Goal: Book appointment/travel/reservation

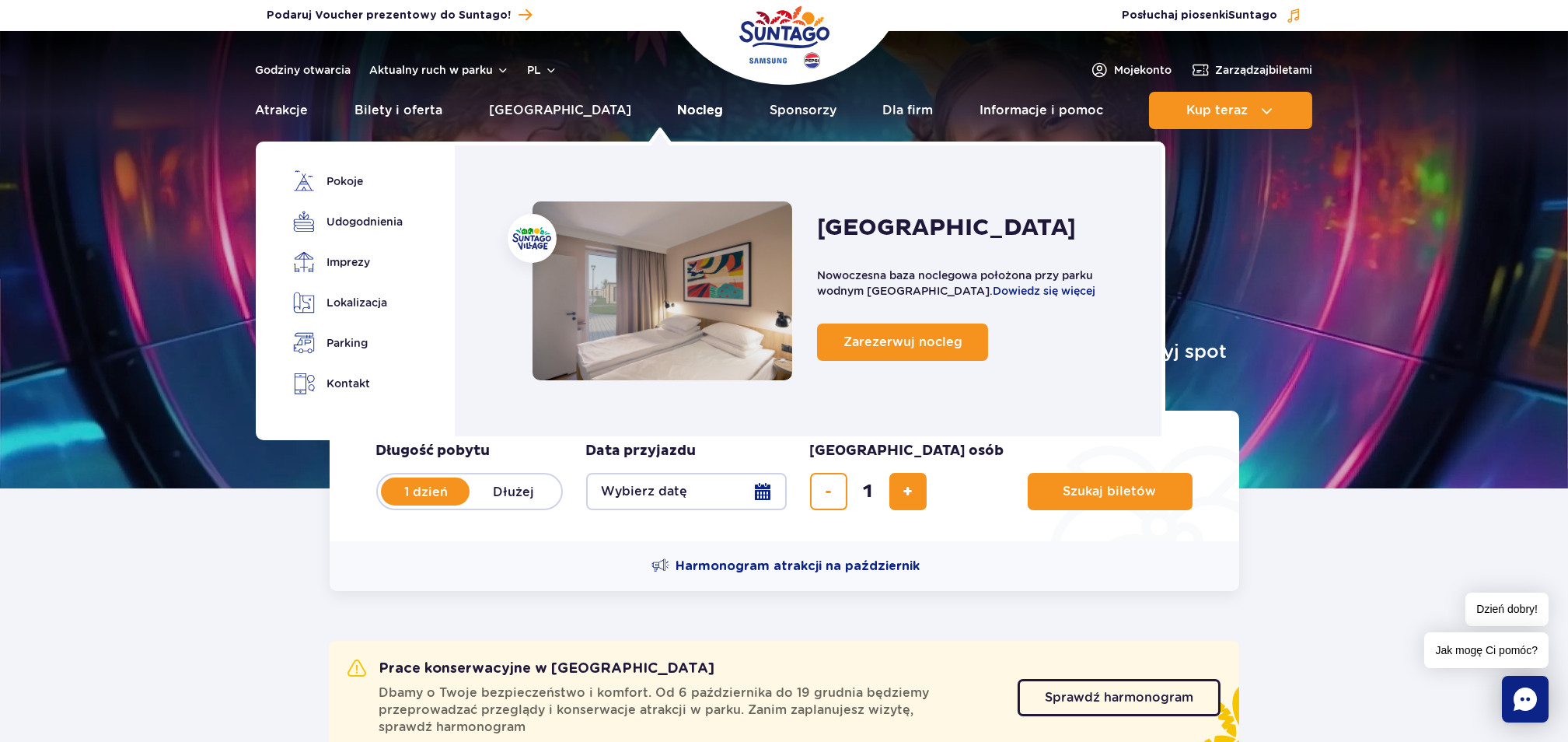
click at [677, 110] on link "Nocleg" at bounding box center [700, 110] width 46 height 37
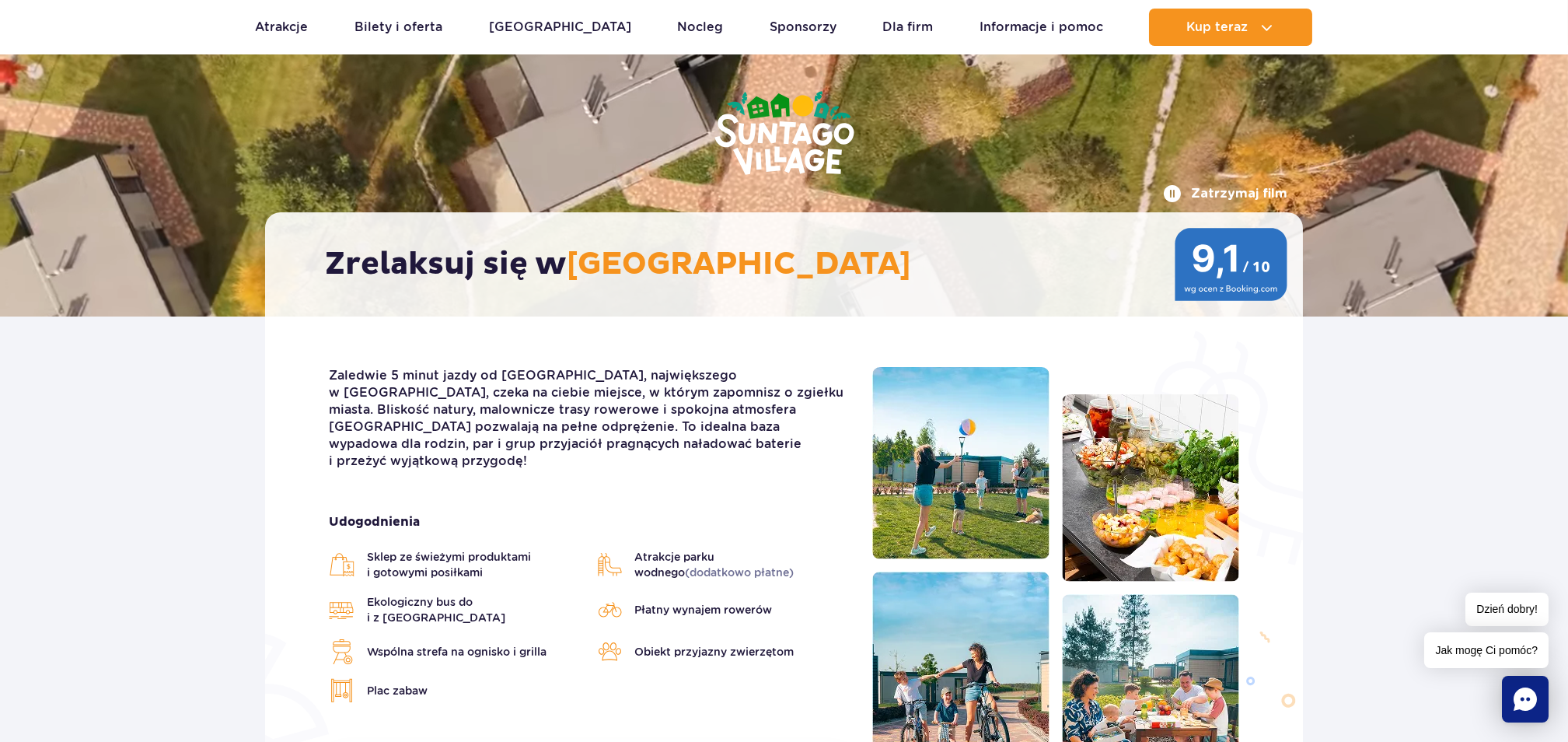
scroll to position [104, 0]
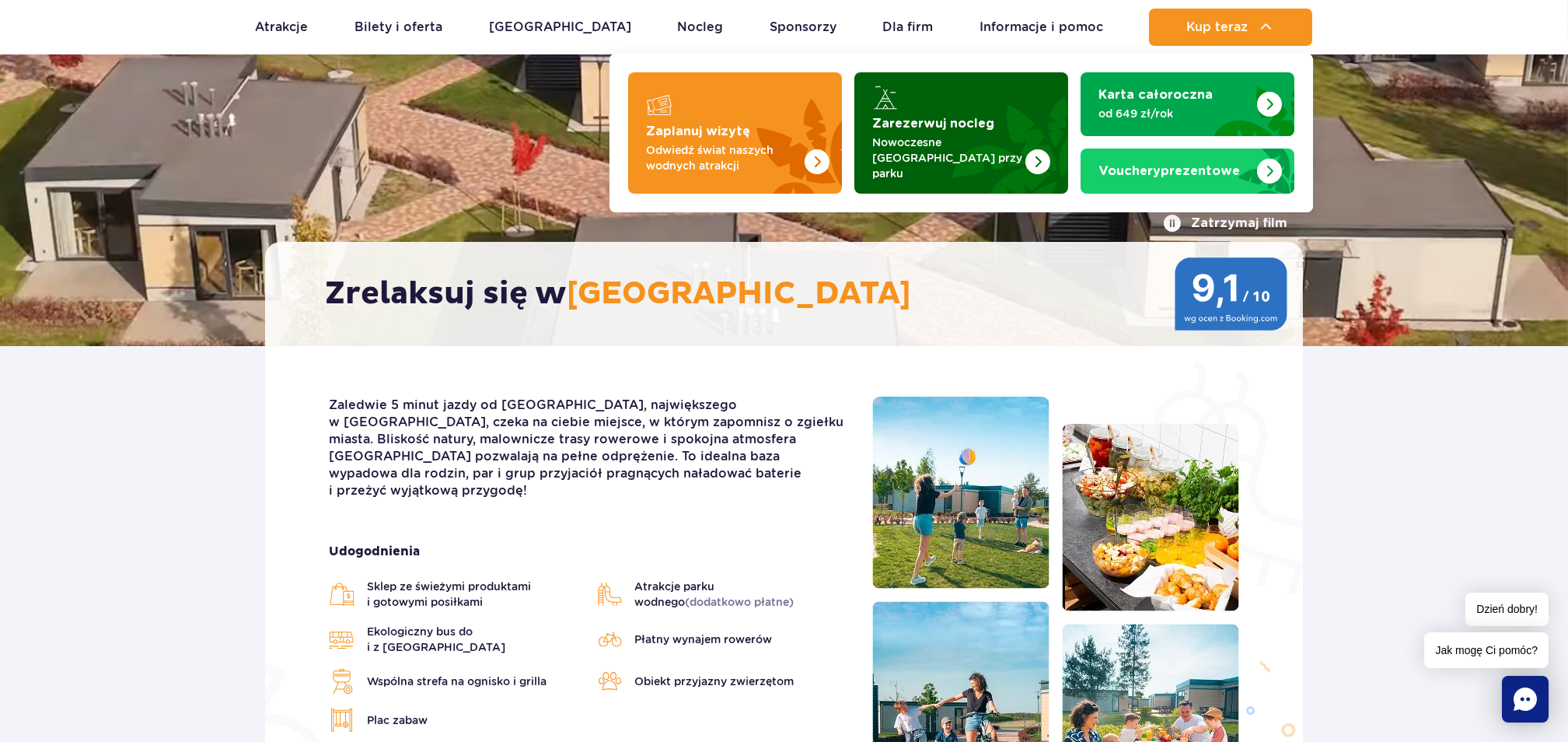
click at [940, 121] on strong "Zarezerwuj nocleg" at bounding box center [934, 124] width 122 height 12
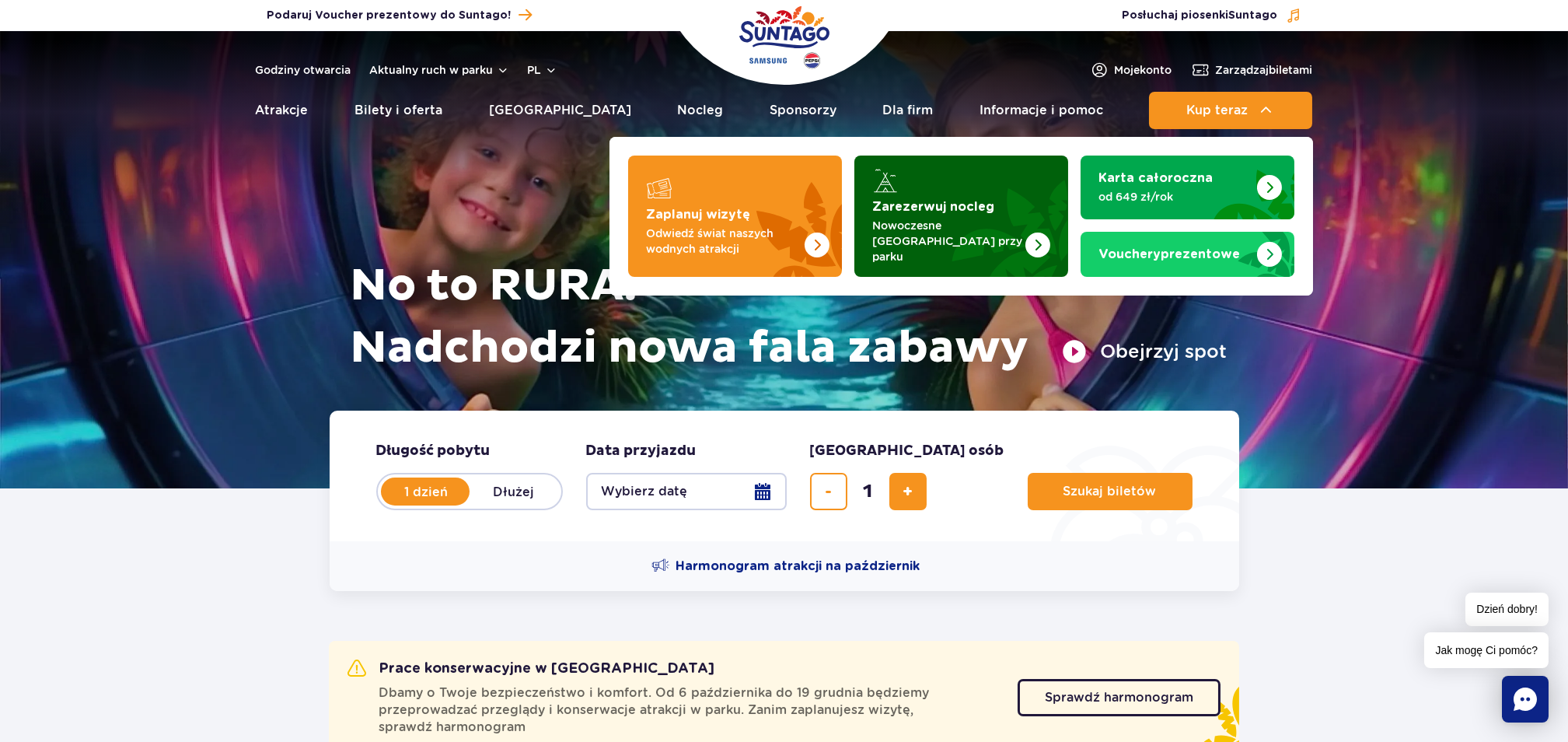
click at [962, 206] on strong "Zarezerwuj nocleg" at bounding box center [934, 207] width 122 height 12
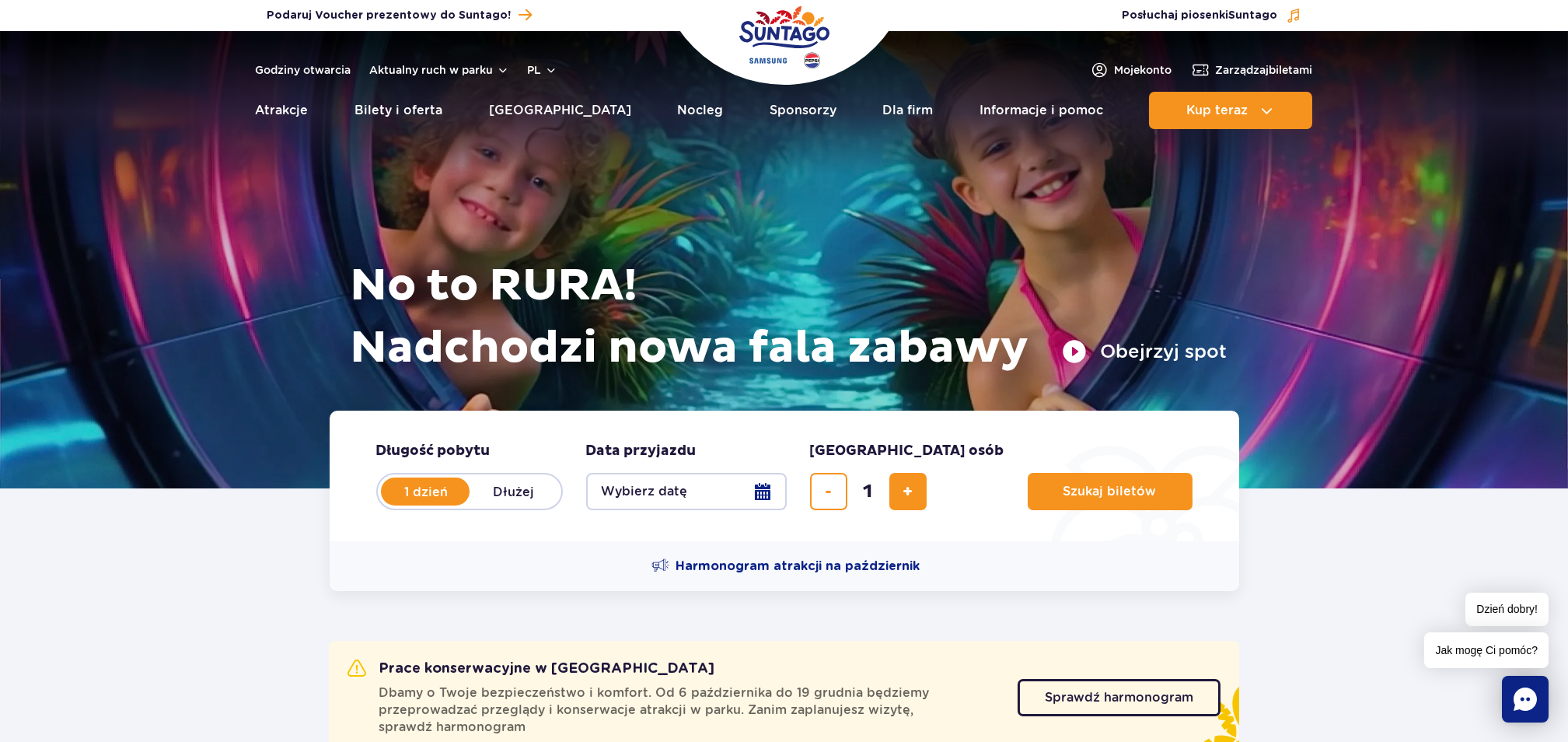
click at [1438, 381] on img at bounding box center [784, 259] width 1568 height 457
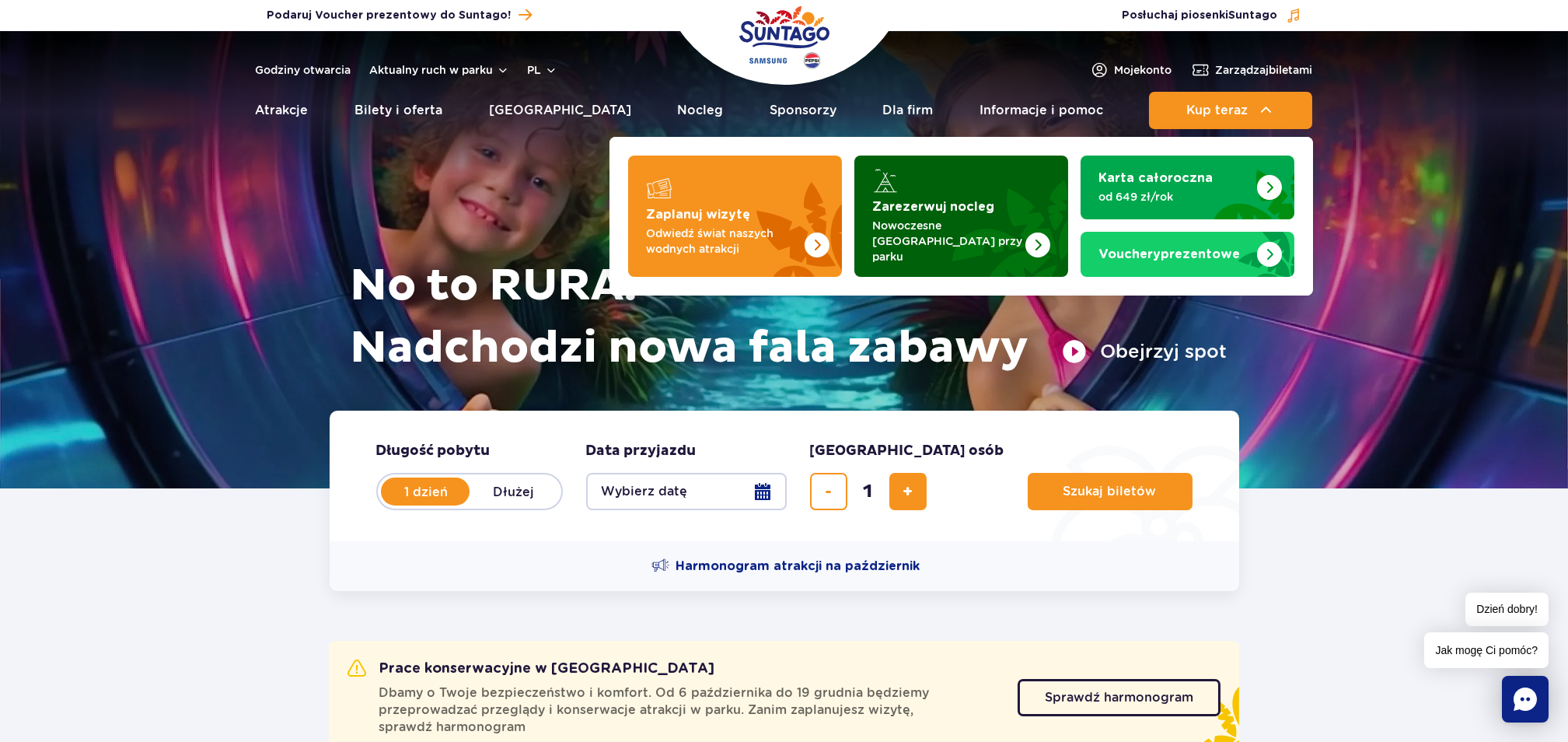
click at [977, 206] on strong "Zarezerwuj nocleg" at bounding box center [934, 207] width 122 height 12
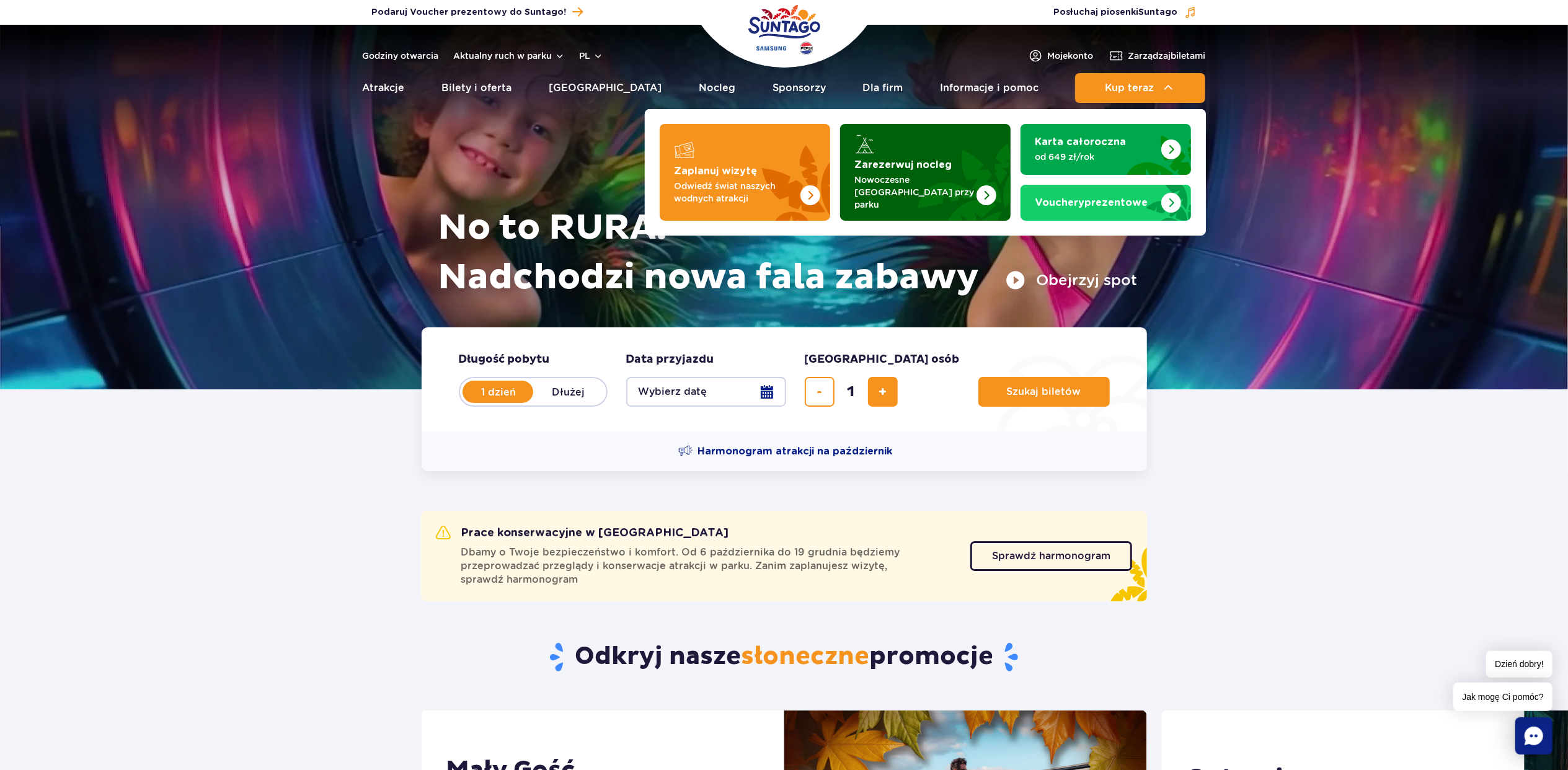
click at [918, 161] on strong "Zarezerwuj nocleg" at bounding box center [904, 165] width 97 height 10
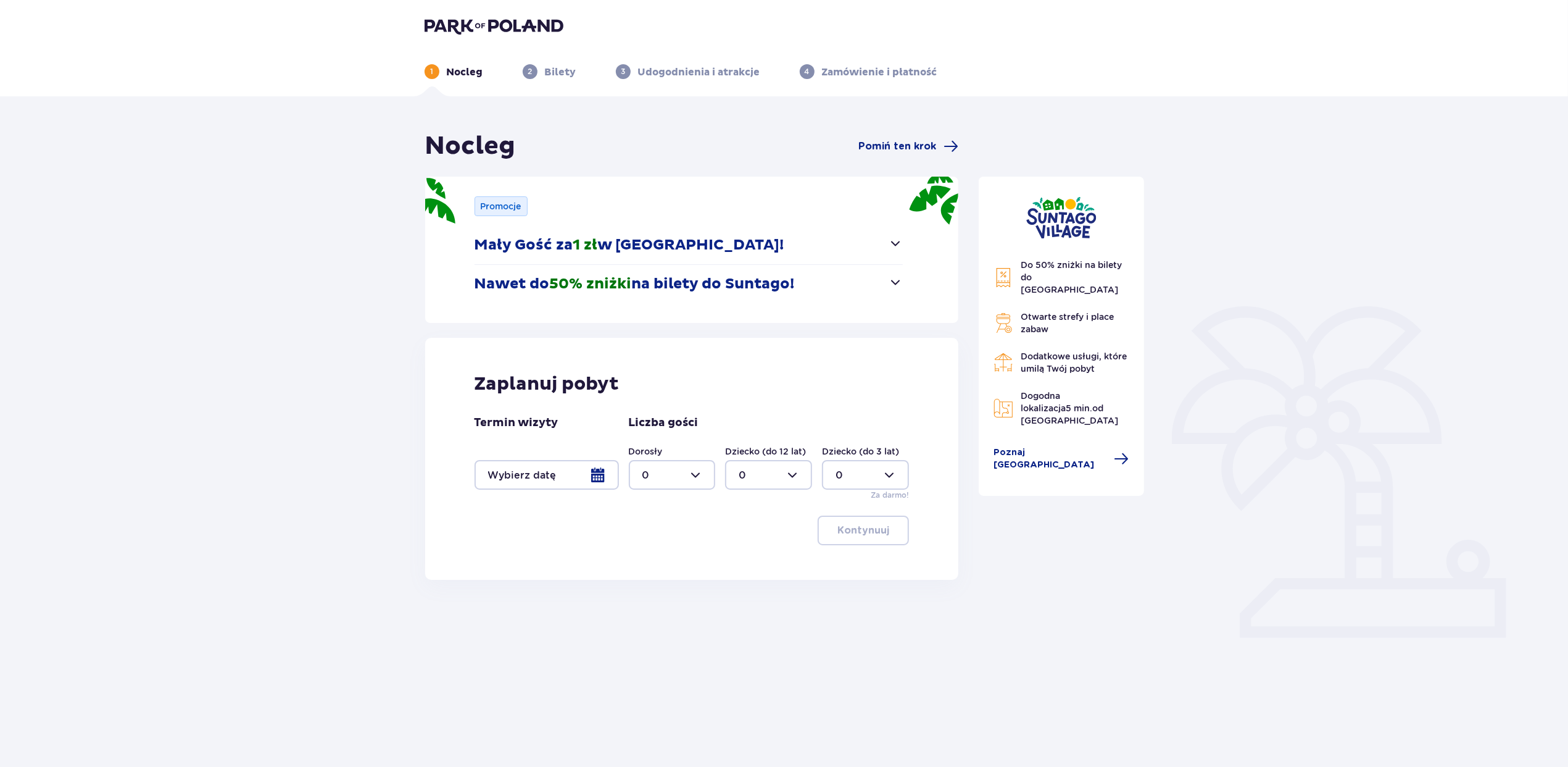
click at [537, 472] on div at bounding box center [546, 474] width 144 height 29
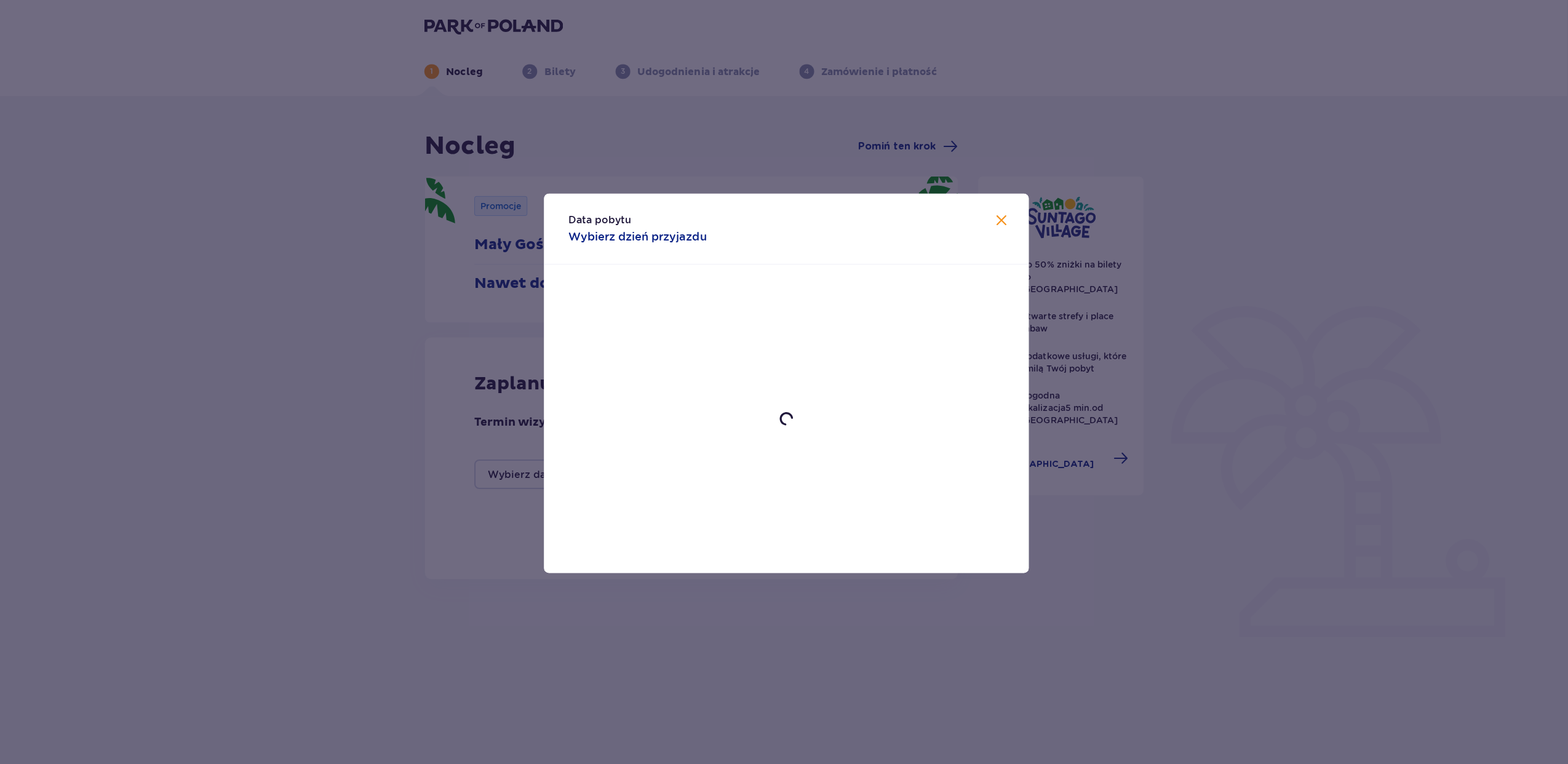
click at [535, 471] on div "Data pobytu Wybierz dzień przyjazdu" at bounding box center [784, 382] width 1568 height 764
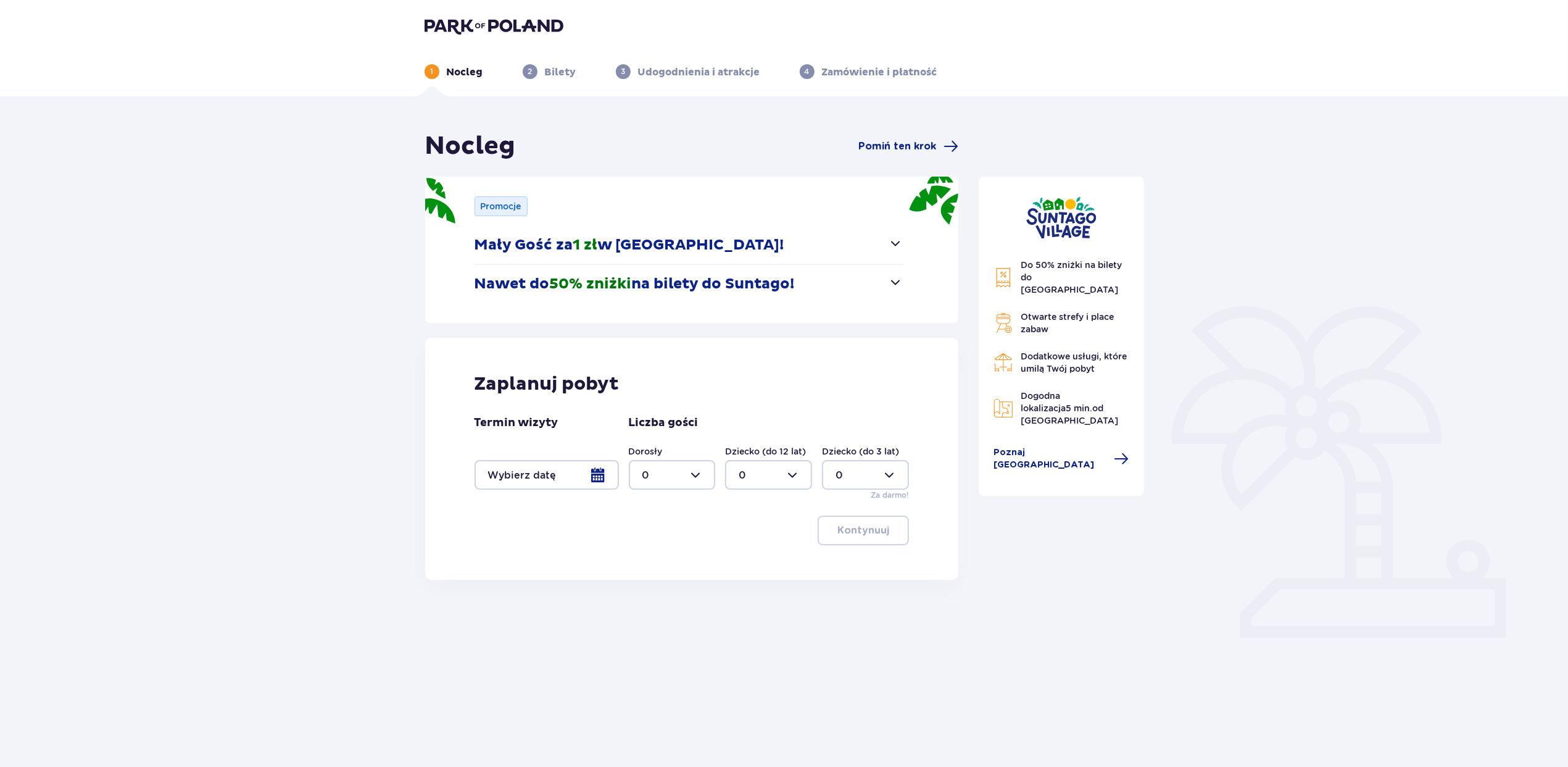
click at [537, 473] on div at bounding box center [546, 474] width 144 height 29
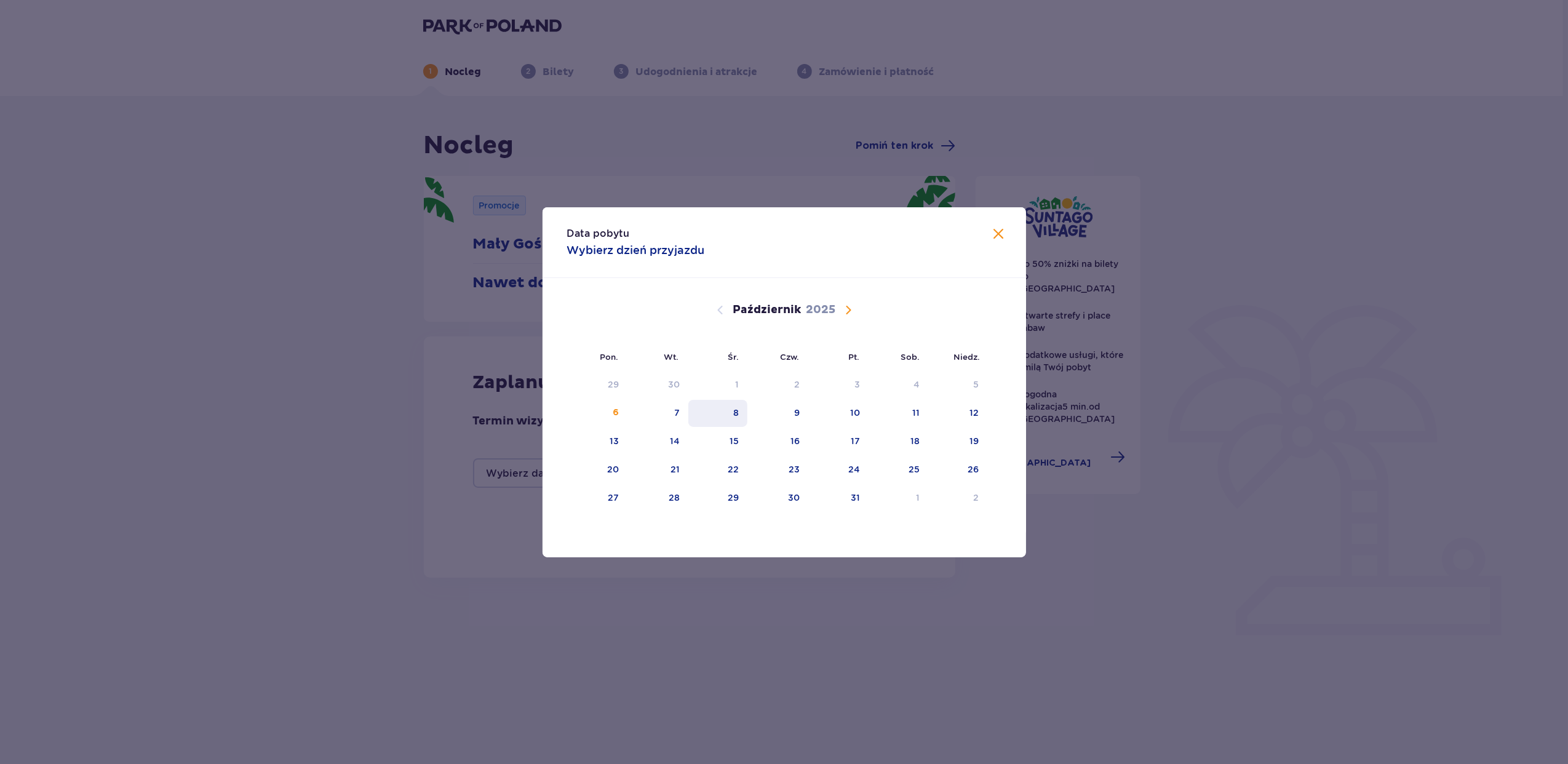
click at [729, 414] on div "8" at bounding box center [718, 414] width 60 height 27
click at [840, 412] on div "10" at bounding box center [839, 414] width 61 height 27
type input "08.10.25 - 10.10.25"
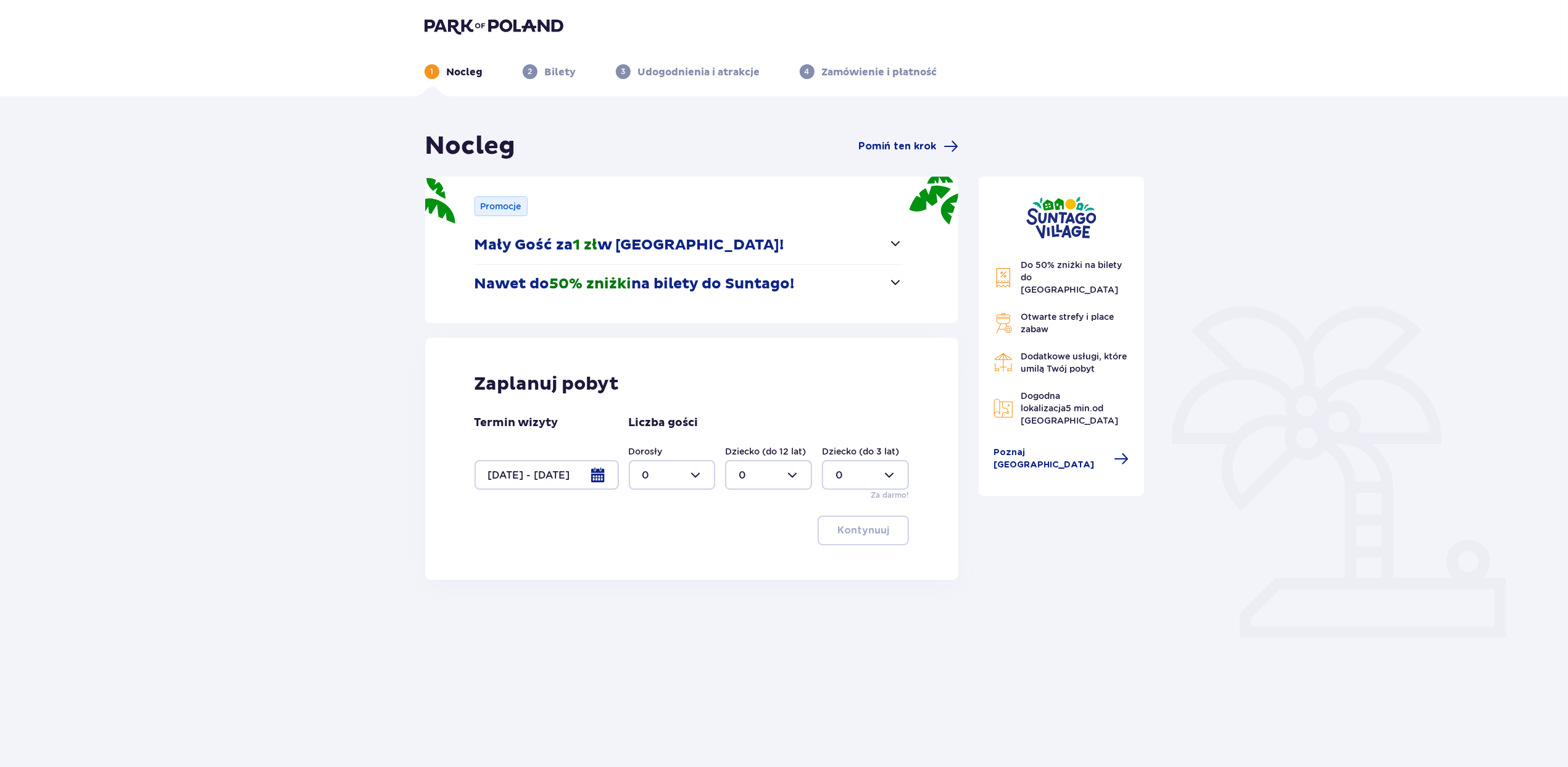
click at [662, 473] on div at bounding box center [672, 474] width 87 height 29
click at [660, 561] on div "2" at bounding box center [673, 565] width 60 height 14
type input "2"
click at [839, 534] on p "Kontynuuj" at bounding box center [863, 530] width 52 height 14
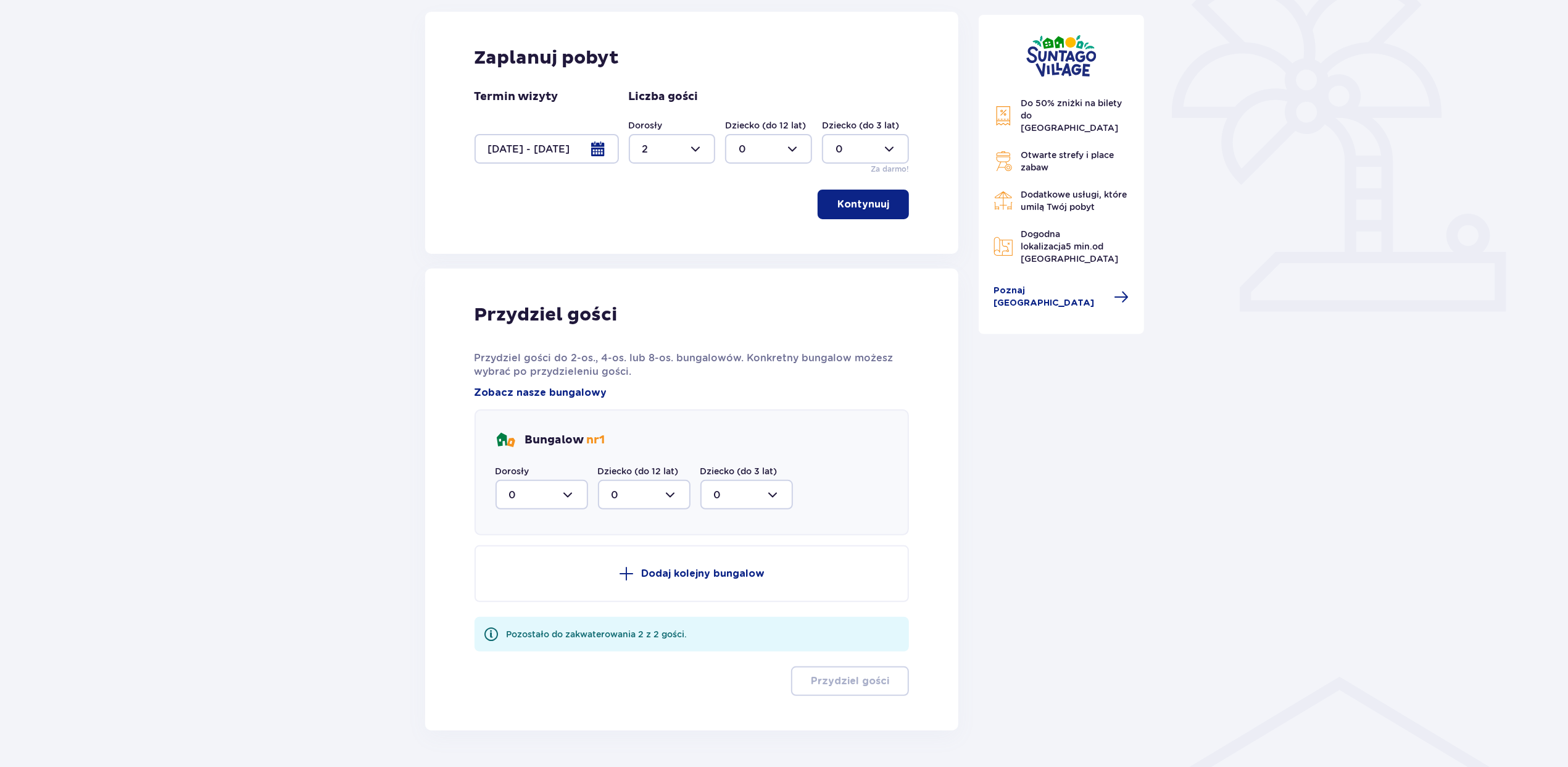
scroll to position [362, 0]
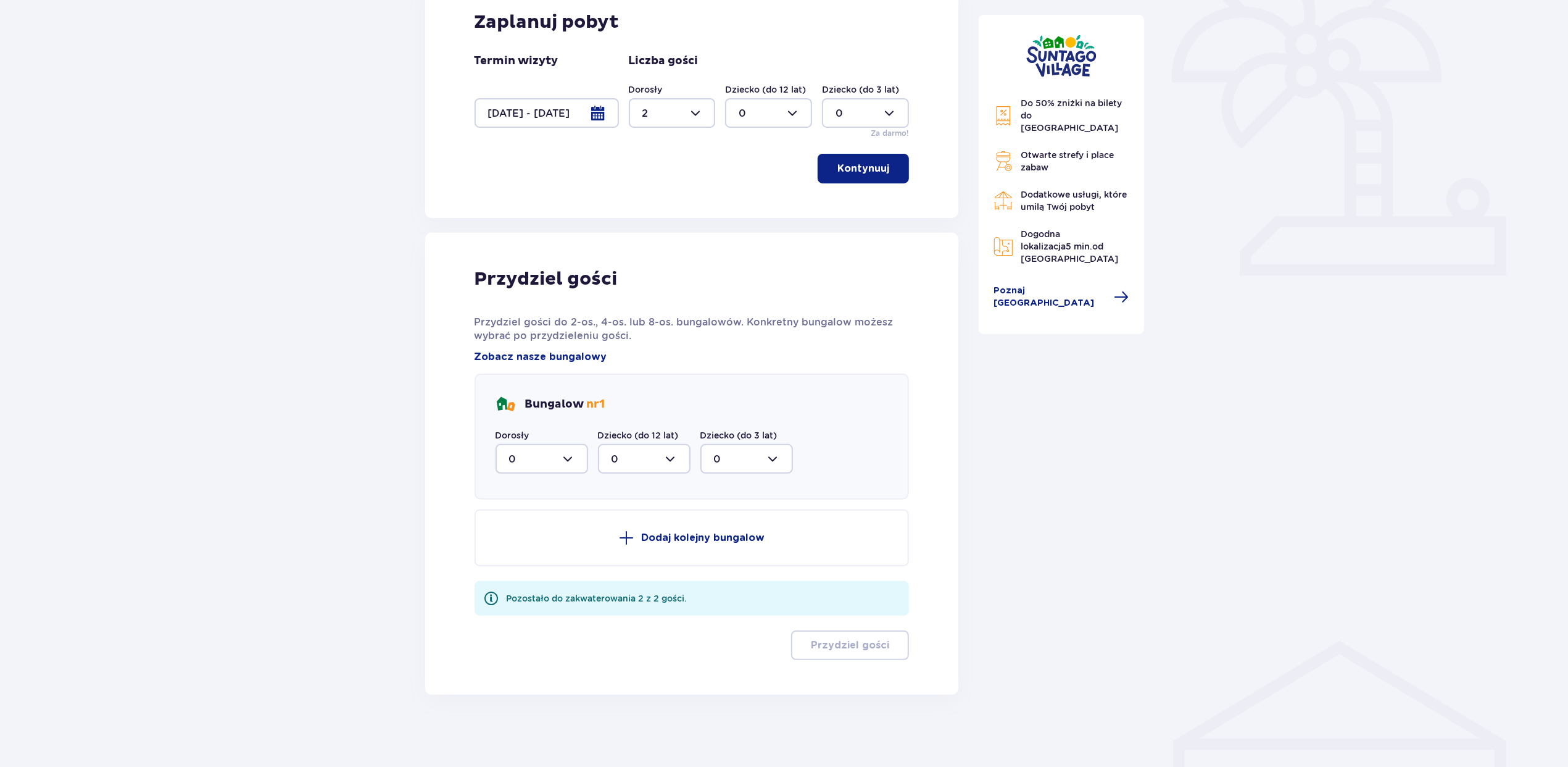
click at [546, 462] on div at bounding box center [542, 458] width 93 height 29
click at [538, 546] on div "2" at bounding box center [542, 548] width 65 height 14
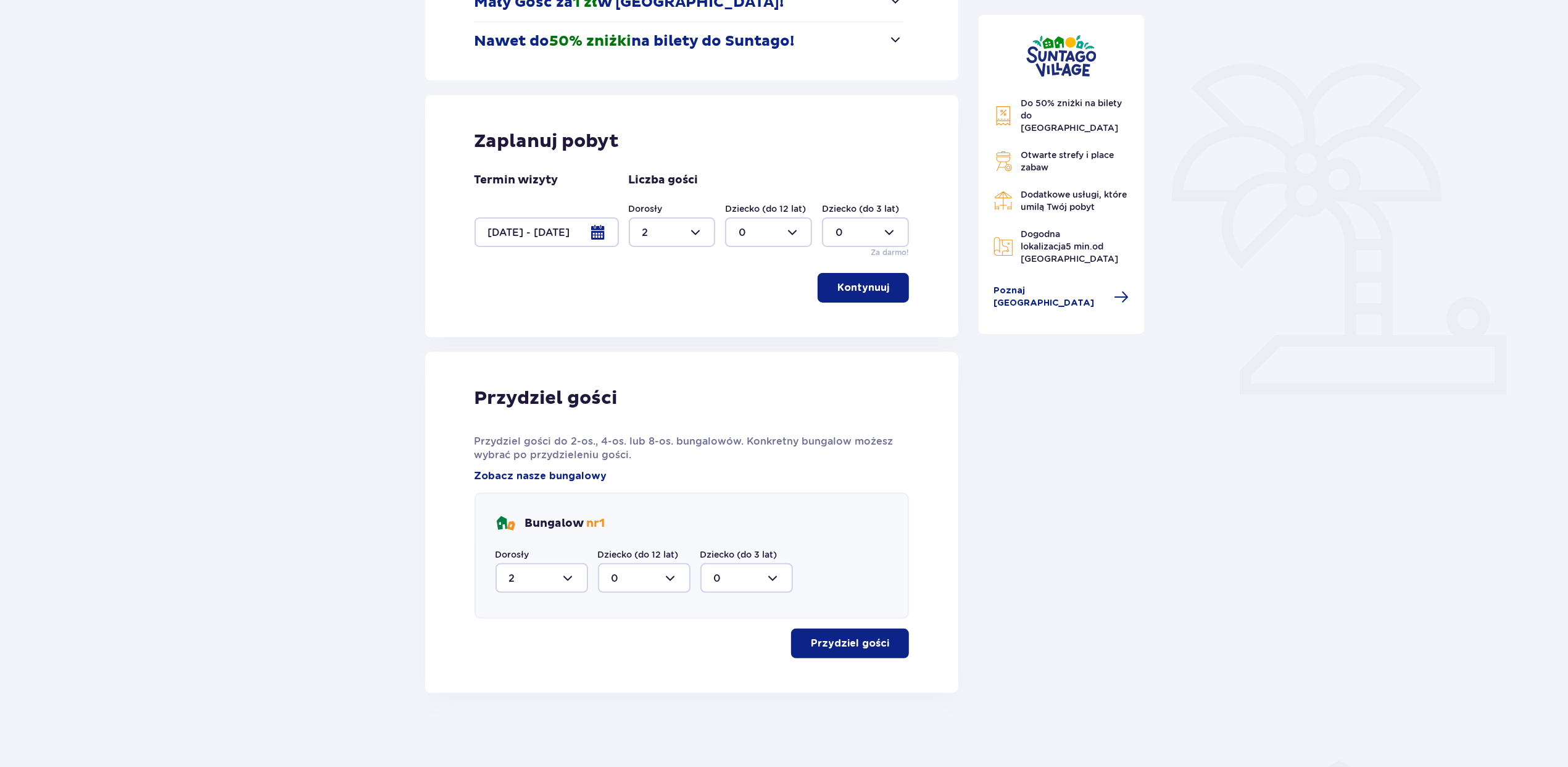
type input "2"
click at [867, 642] on p "Przydziel gości" at bounding box center [850, 643] width 78 height 14
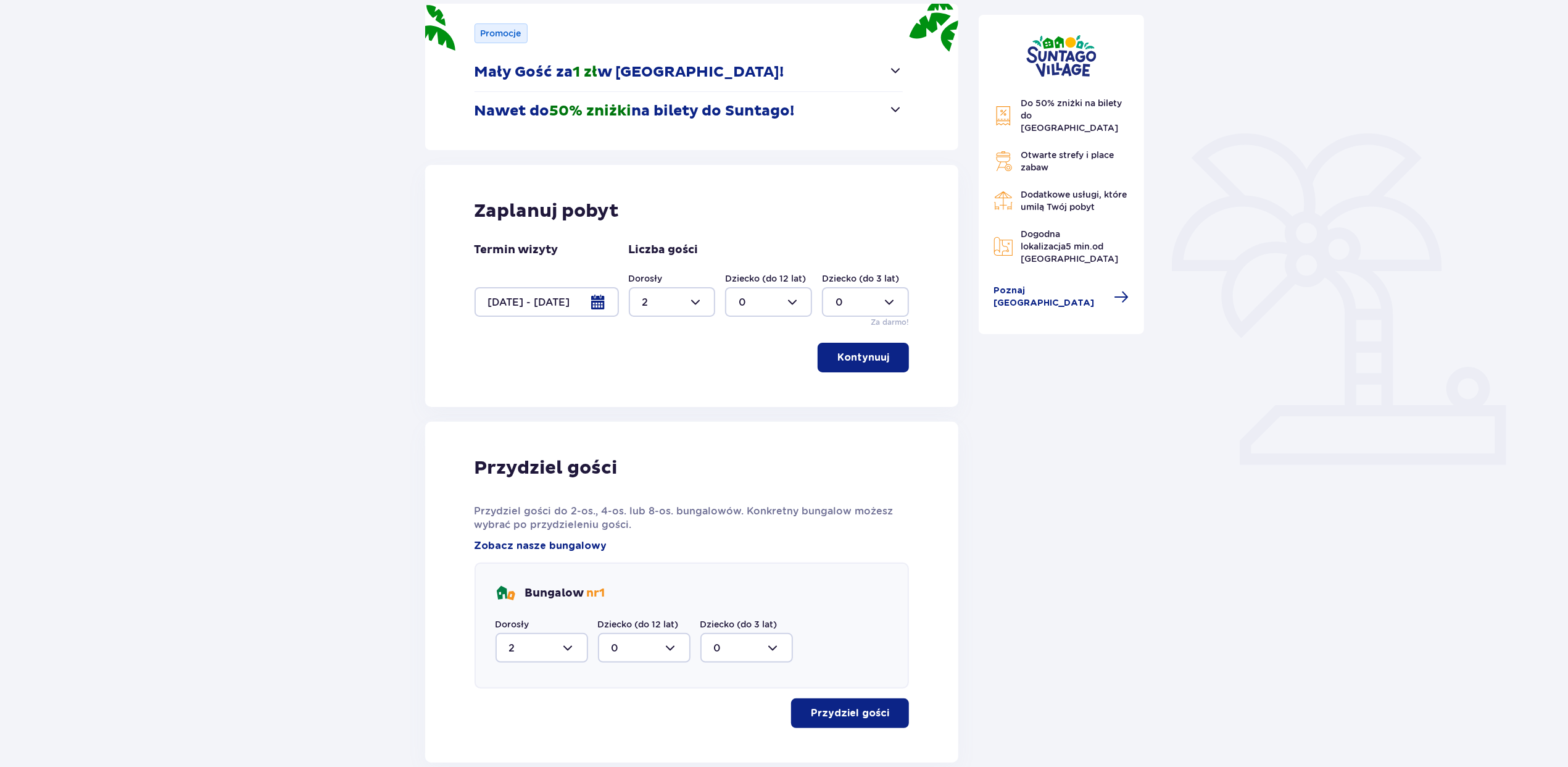
scroll to position [0, 0]
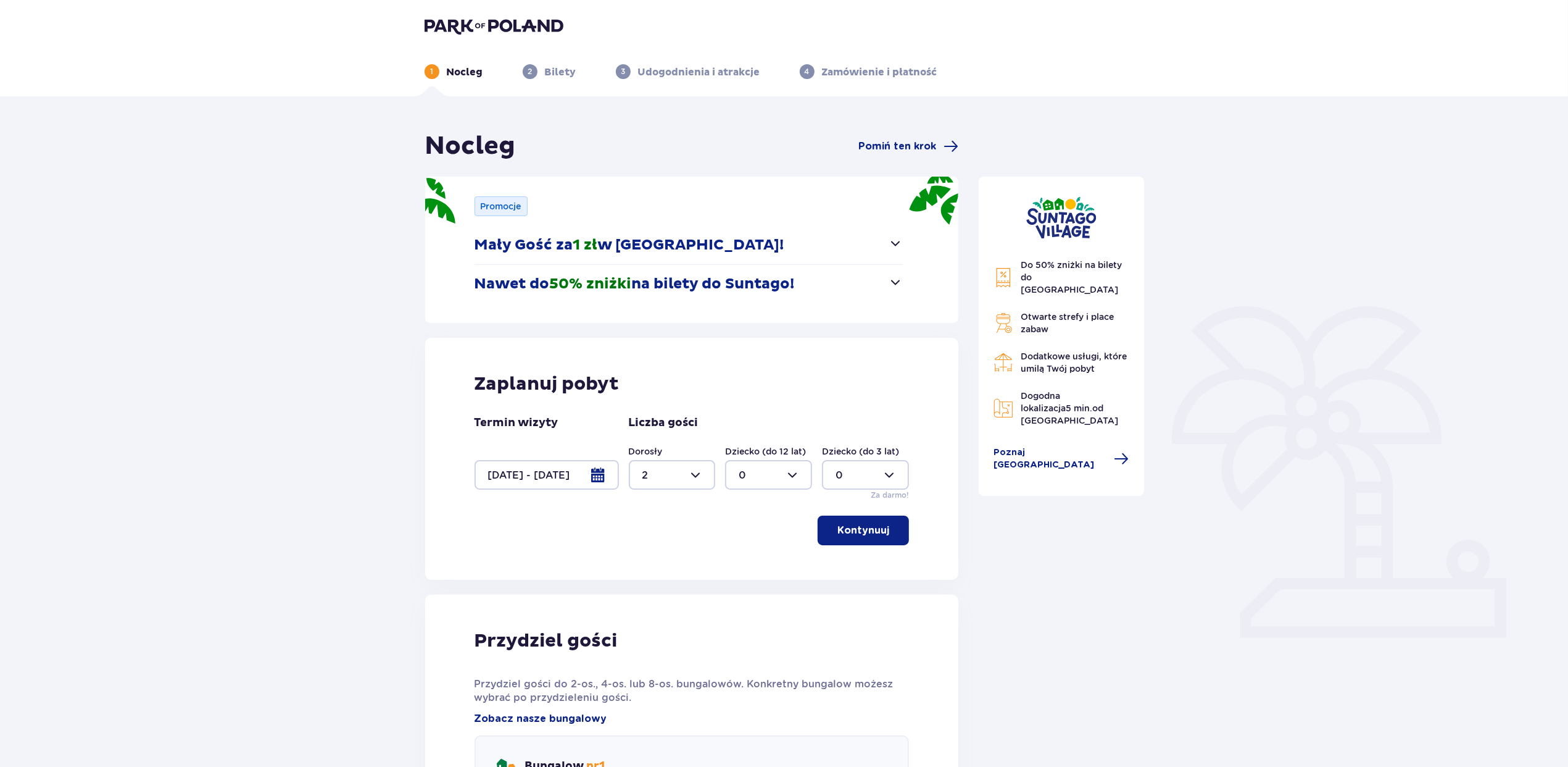
click at [544, 469] on div at bounding box center [546, 474] width 144 height 29
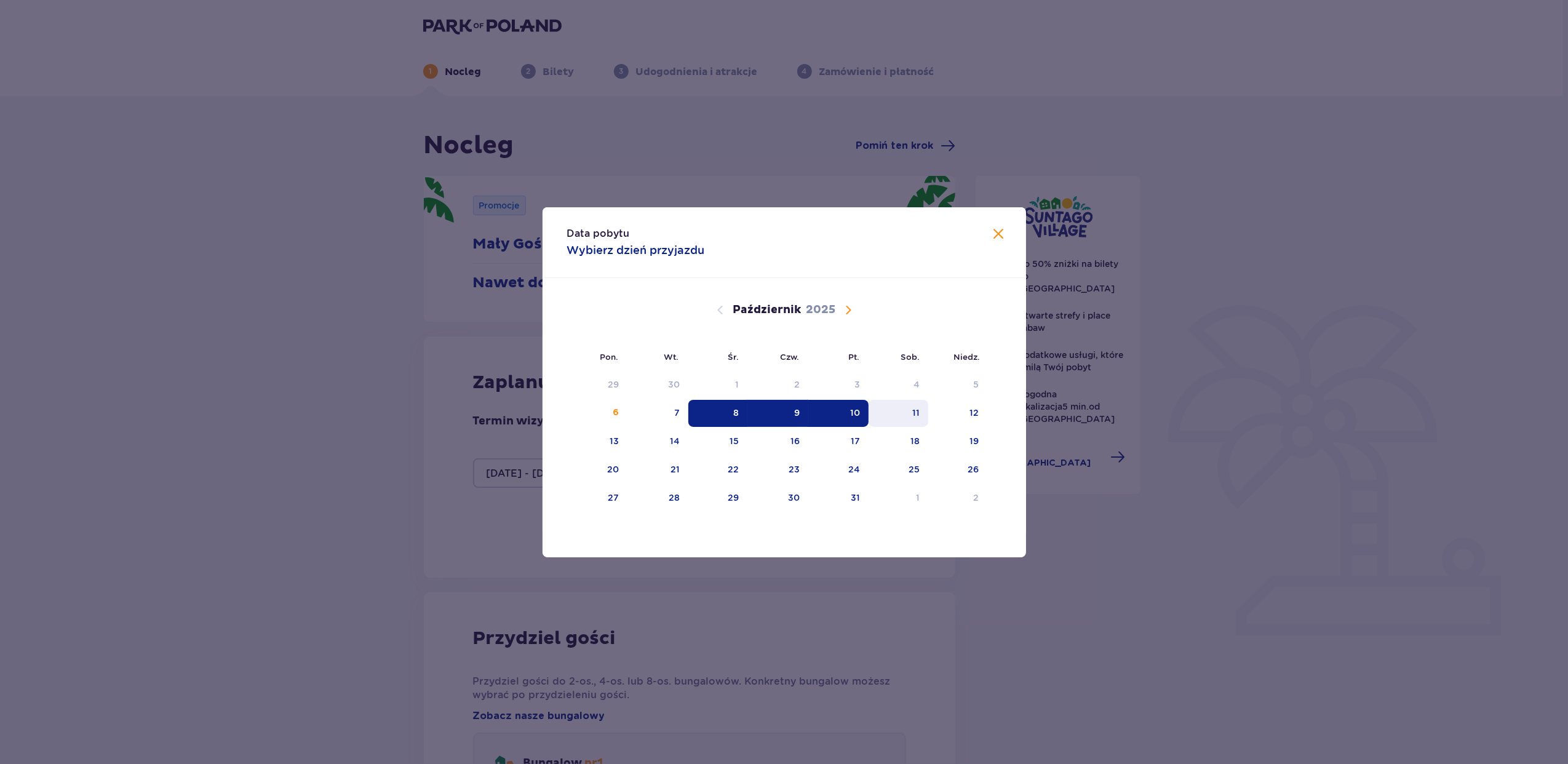
click at [910, 411] on div "11" at bounding box center [899, 414] width 60 height 27
click at [966, 414] on div "12" at bounding box center [959, 414] width 60 height 27
type input "11.10.25 - 12.10.25"
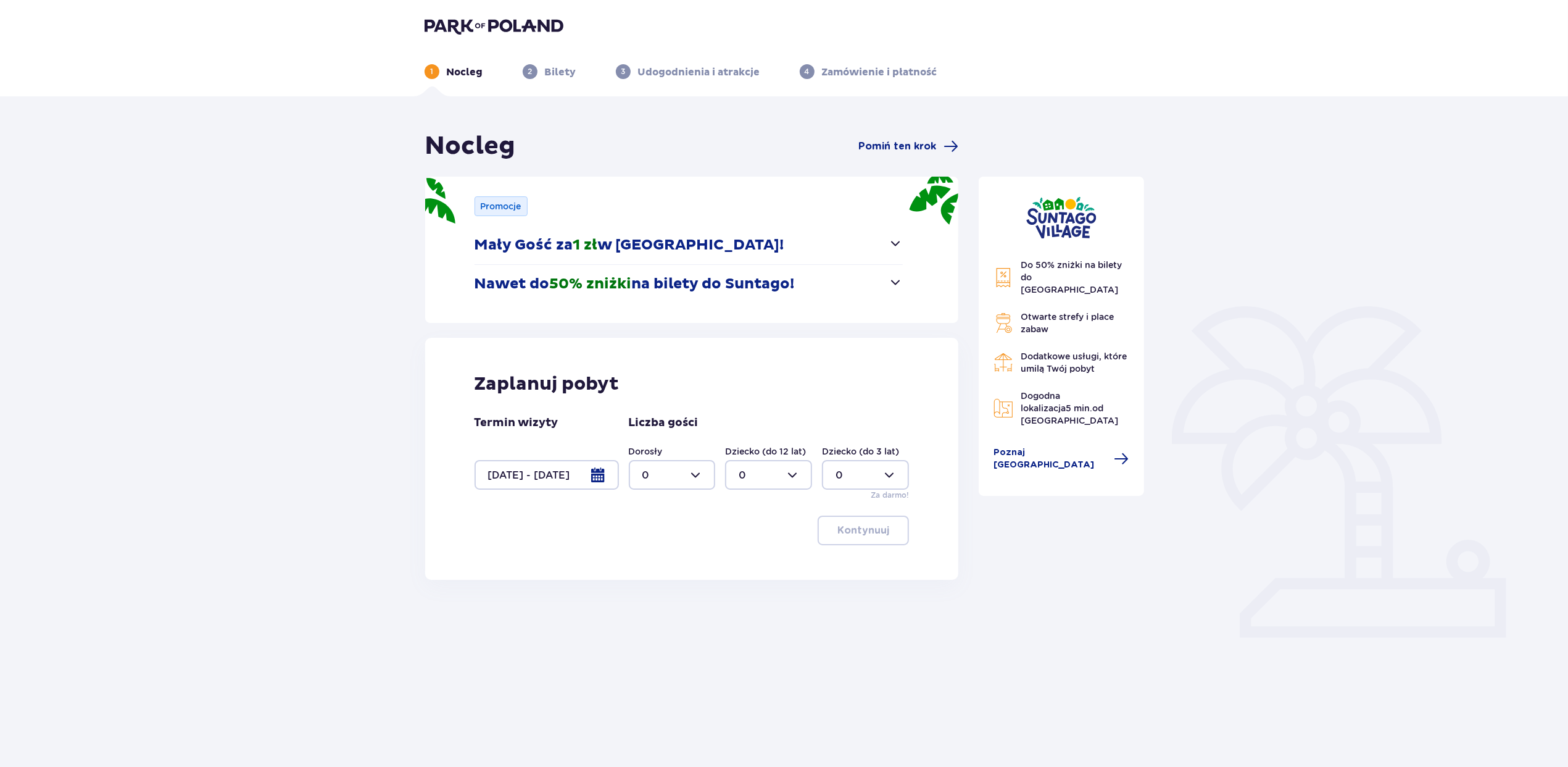
click at [660, 474] on div at bounding box center [672, 474] width 87 height 29
click at [647, 561] on p "2" at bounding box center [645, 565] width 6 height 14
type input "2"
click at [826, 535] on button "Kontynuuj" at bounding box center [863, 530] width 92 height 29
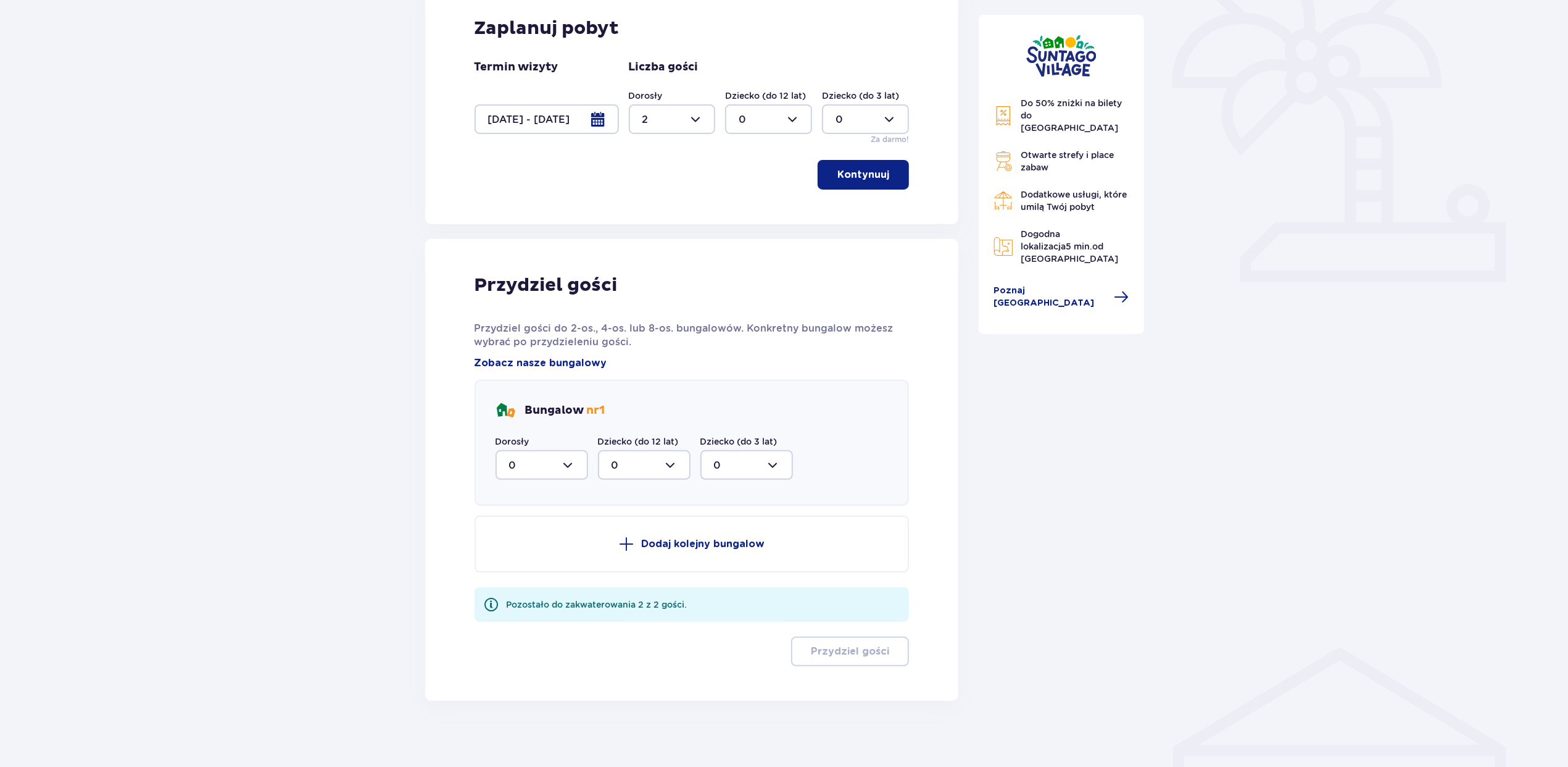
scroll to position [362, 0]
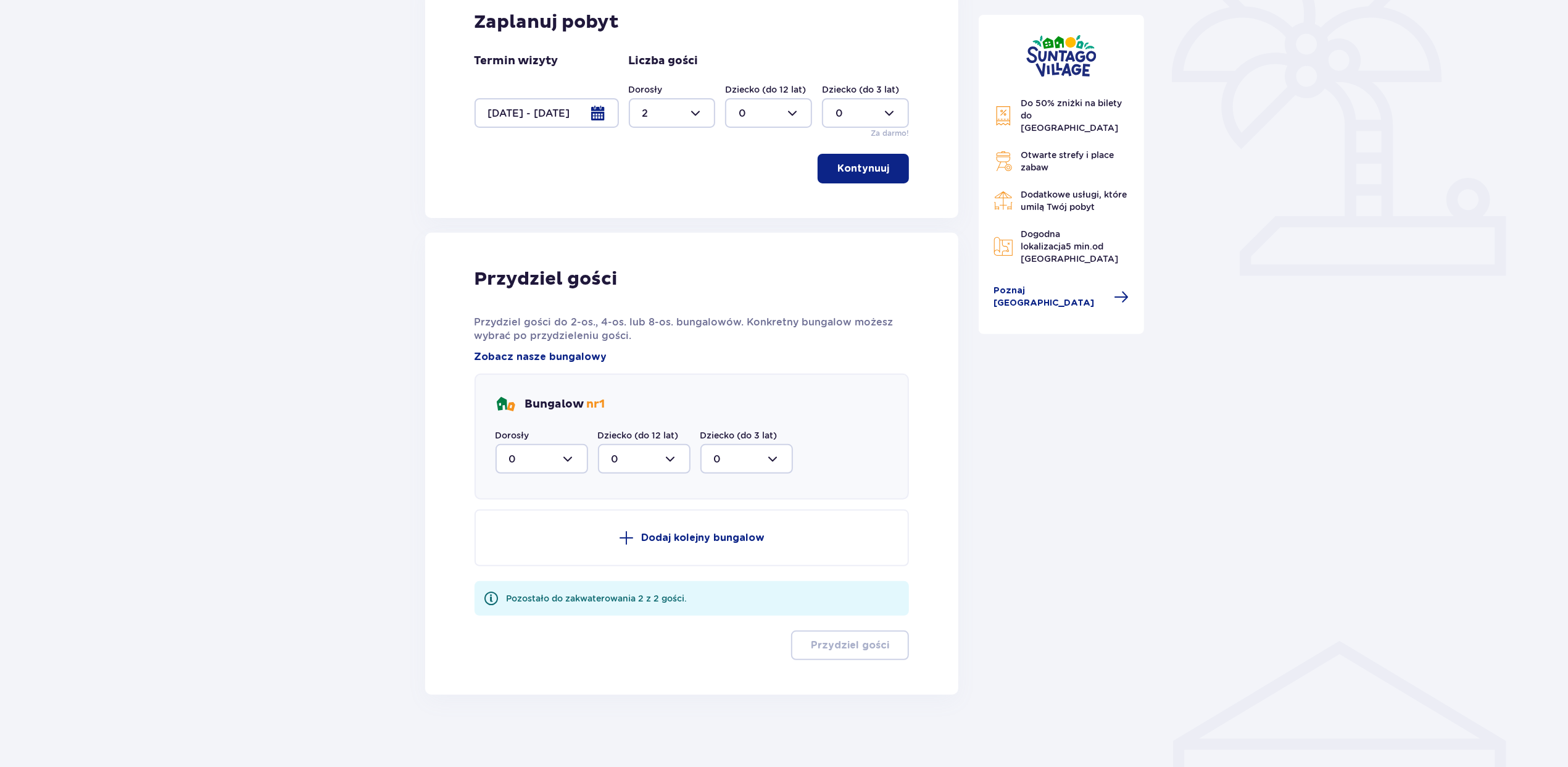
click at [546, 460] on div at bounding box center [542, 458] width 93 height 29
click at [539, 546] on div "2" at bounding box center [542, 548] width 65 height 14
type input "2"
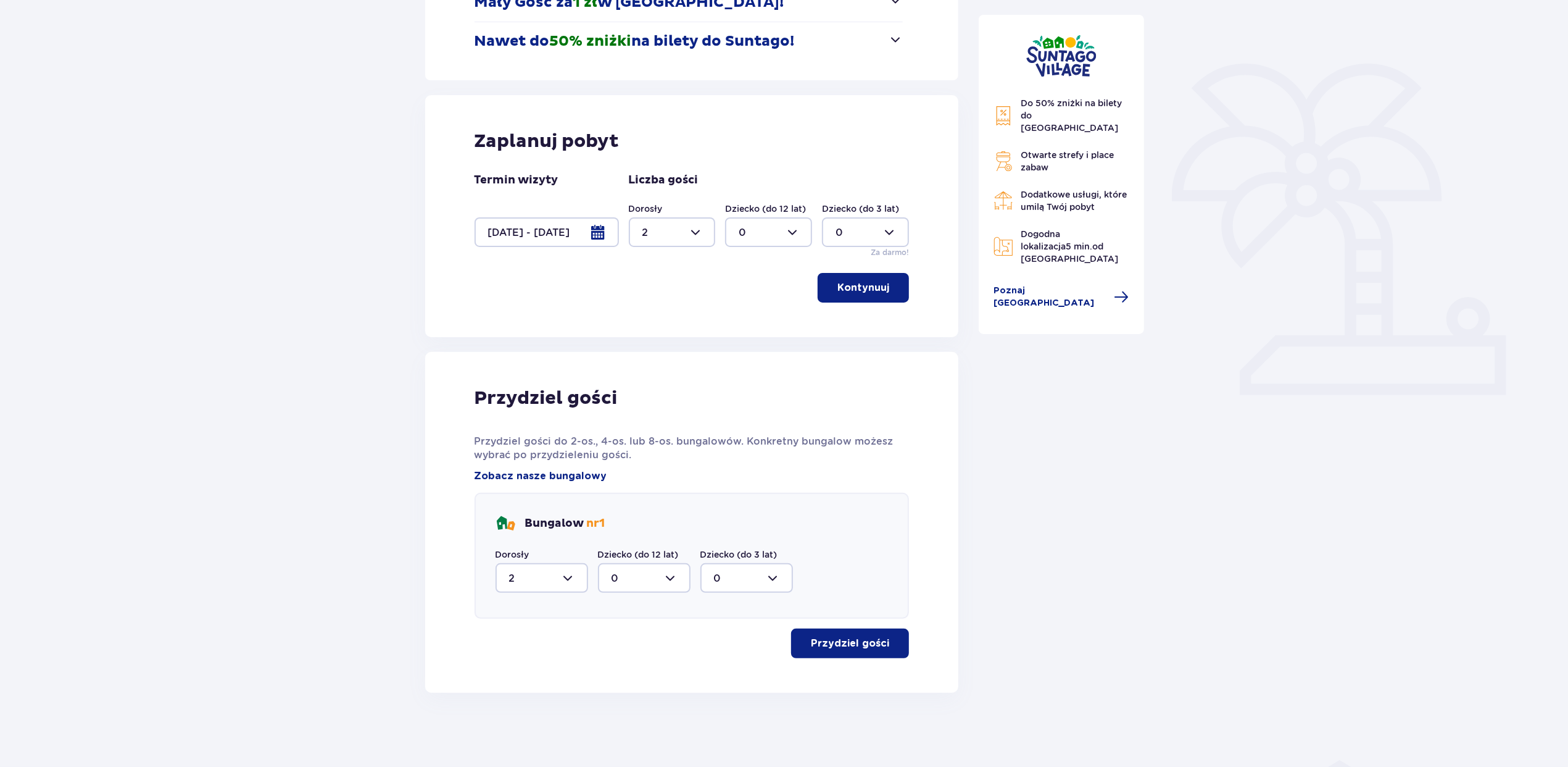
scroll to position [242, 0]
click at [816, 643] on p "Przydziel gości" at bounding box center [850, 643] width 78 height 14
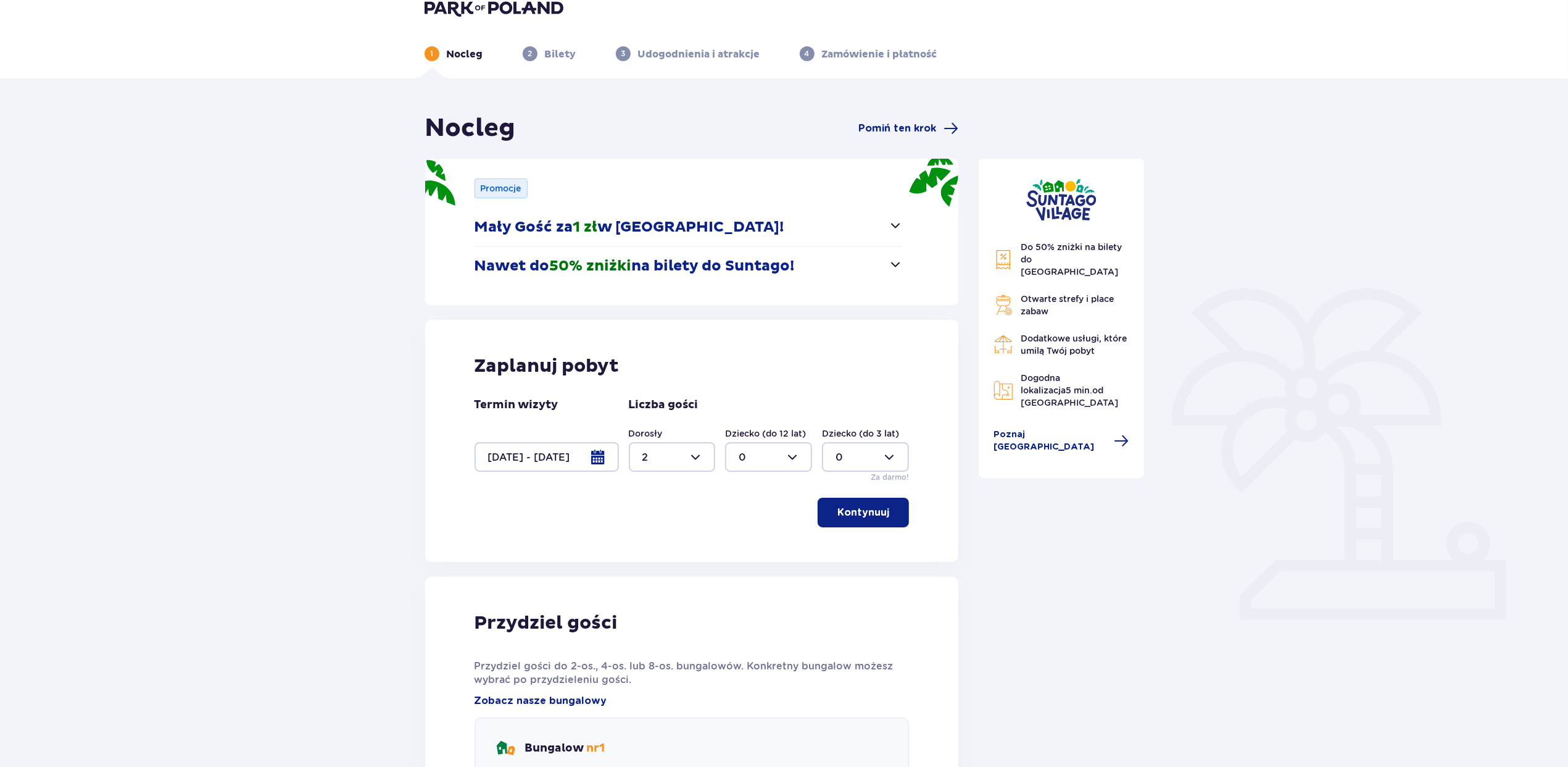
scroll to position [0, 0]
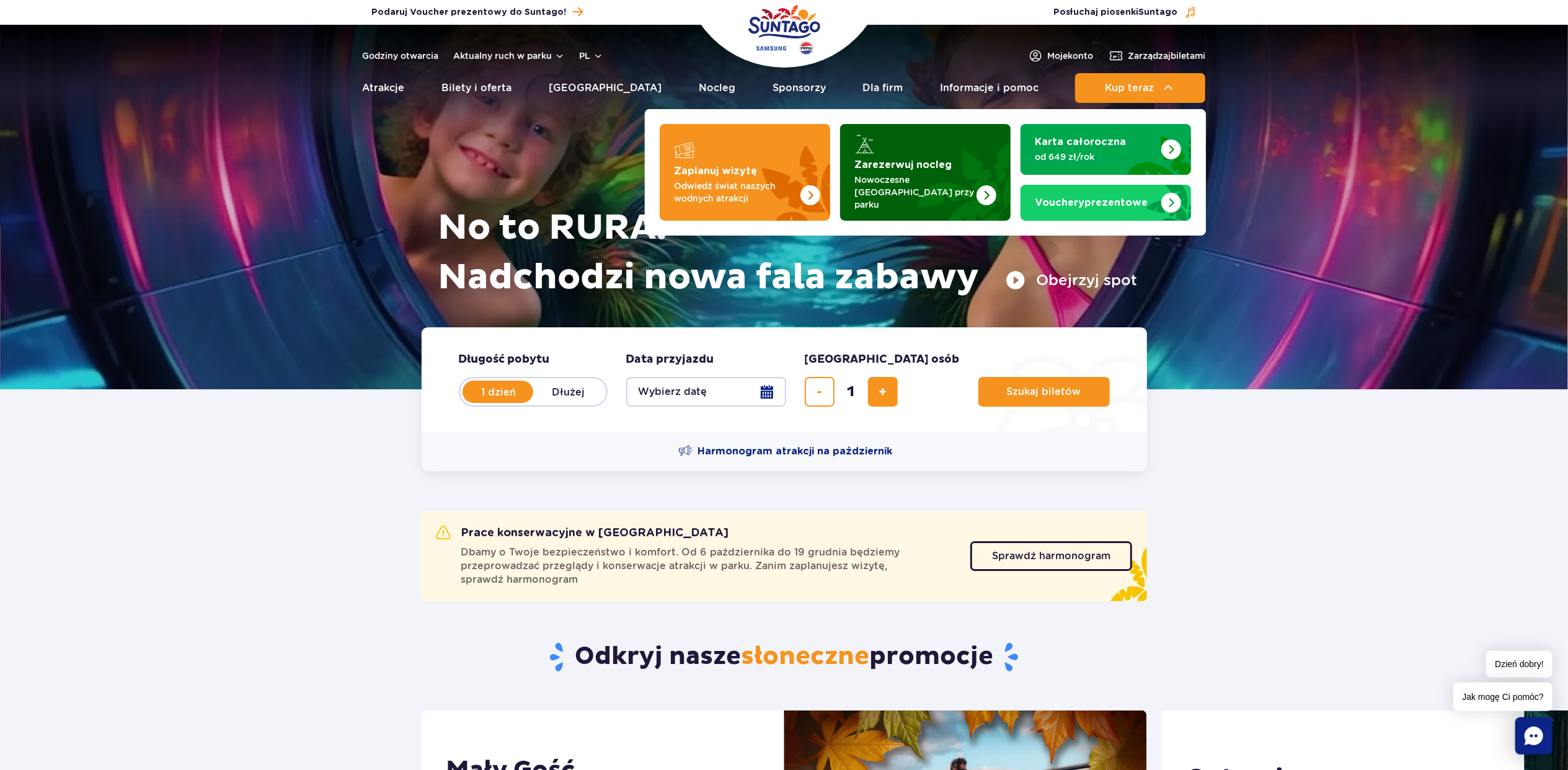
click at [927, 164] on strong "Zarezerwuj nocleg" at bounding box center [904, 165] width 97 height 10
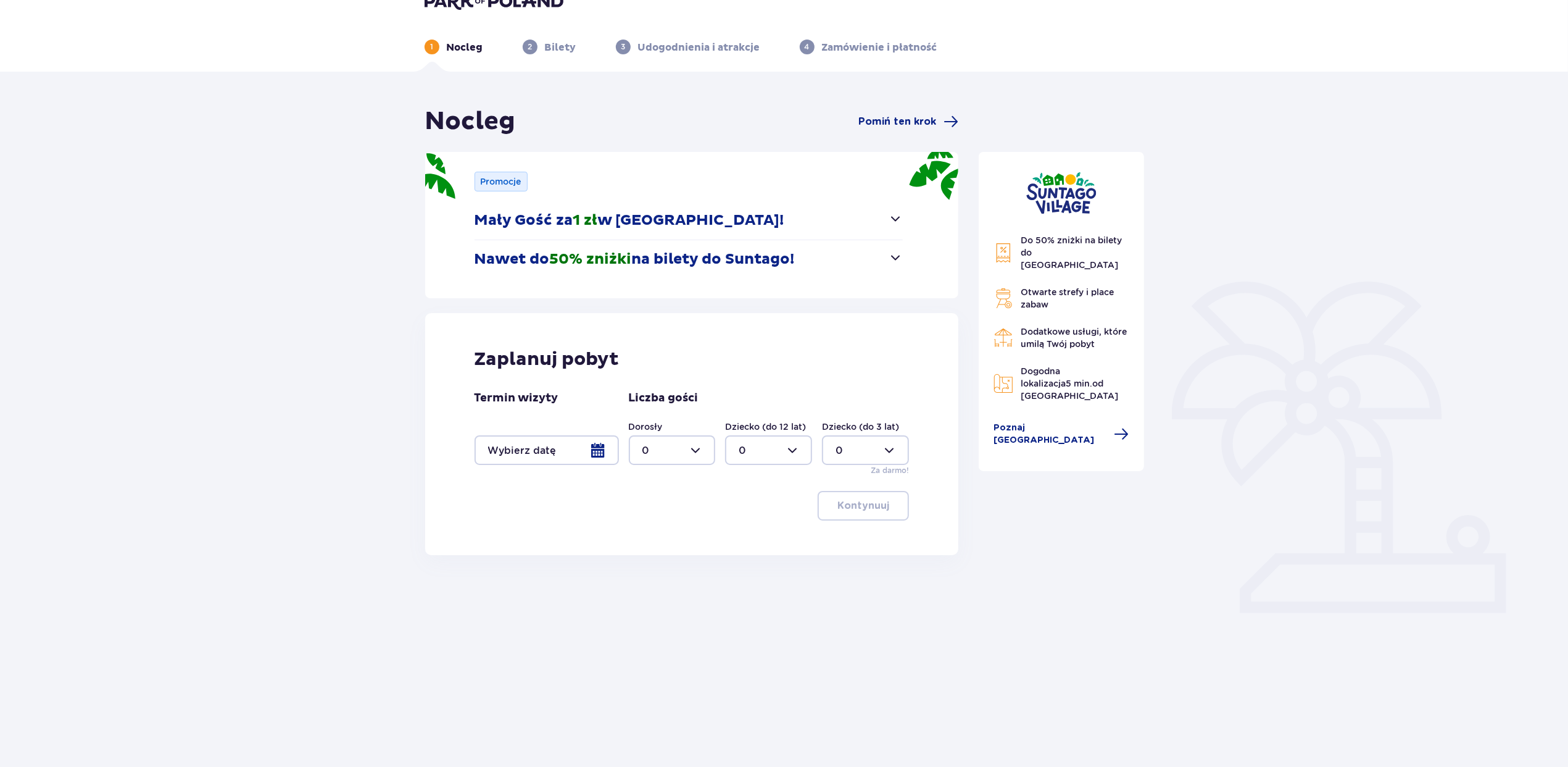
scroll to position [44, 0]
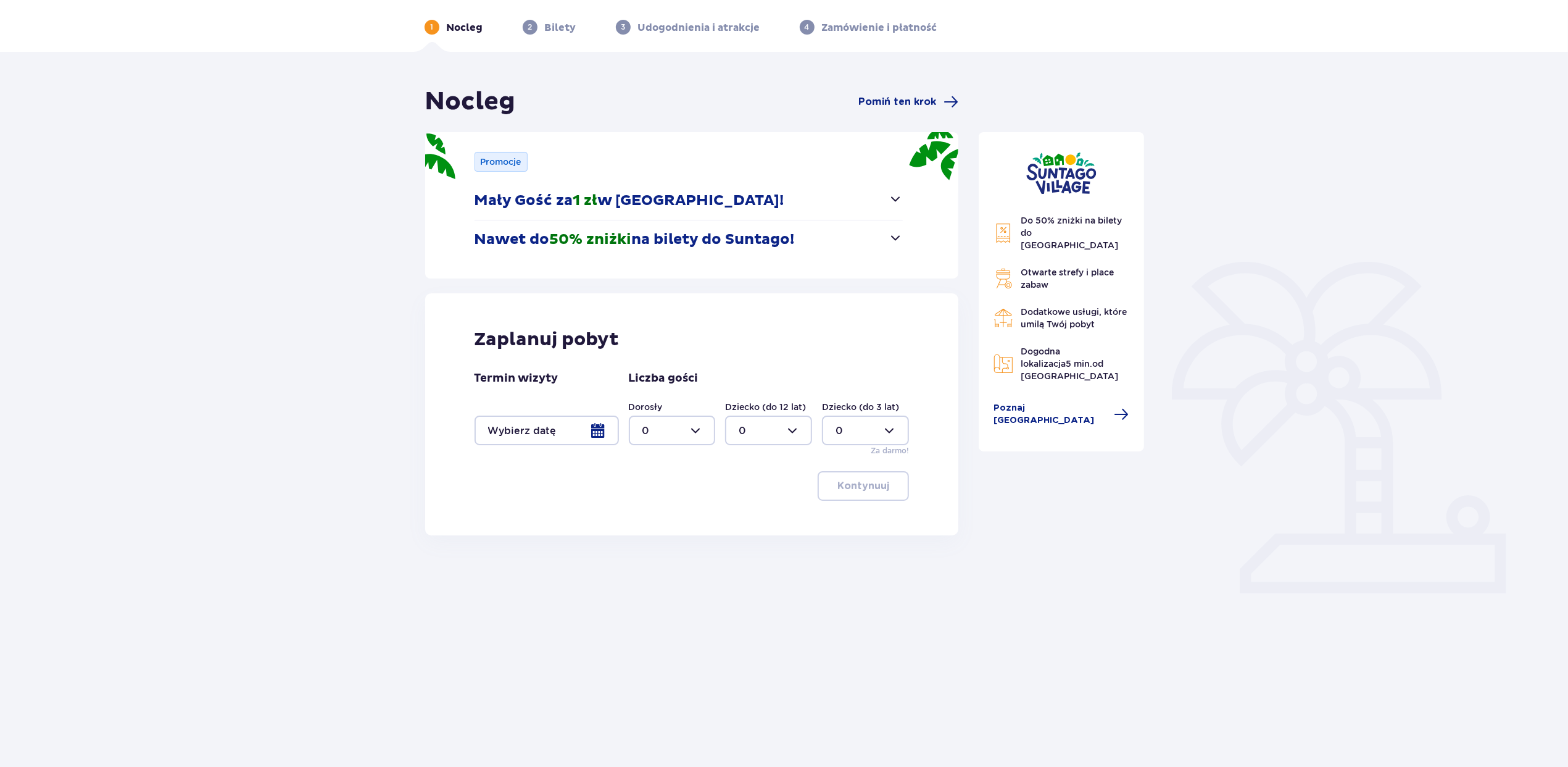
click at [528, 425] on div at bounding box center [546, 430] width 144 height 29
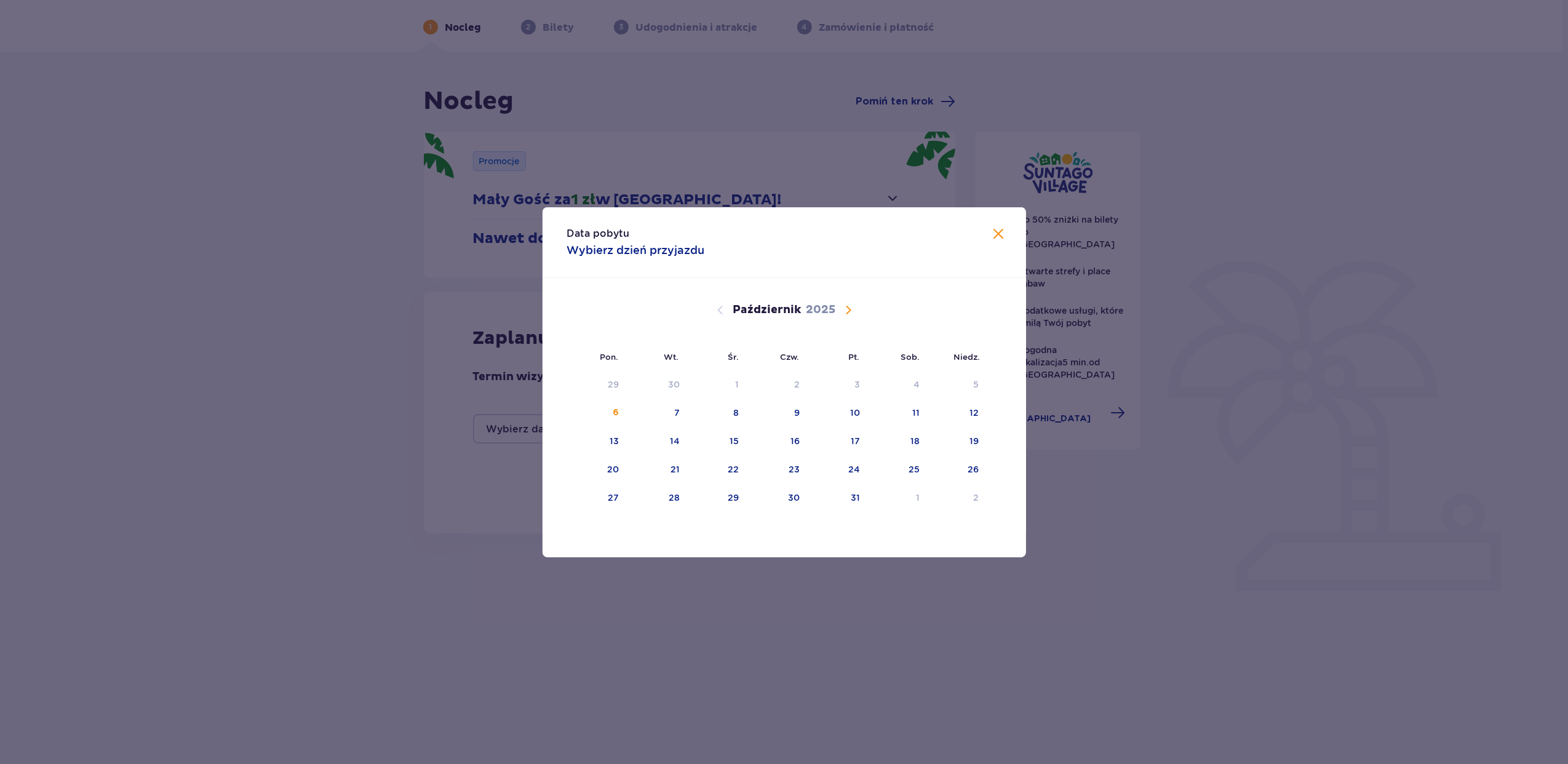
click at [850, 306] on span "Następny miesiąc" at bounding box center [849, 309] width 15 height 15
click at [854, 389] on div "5" at bounding box center [856, 384] width 5 height 12
click at [963, 386] on div "7" at bounding box center [959, 385] width 60 height 27
type input "[DATE] - [DATE]"
